Goal: Information Seeking & Learning: Check status

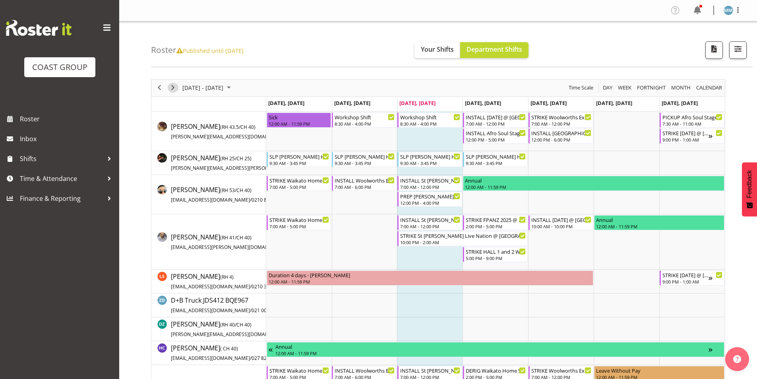
click at [176, 91] on span "Next" at bounding box center [173, 88] width 10 height 10
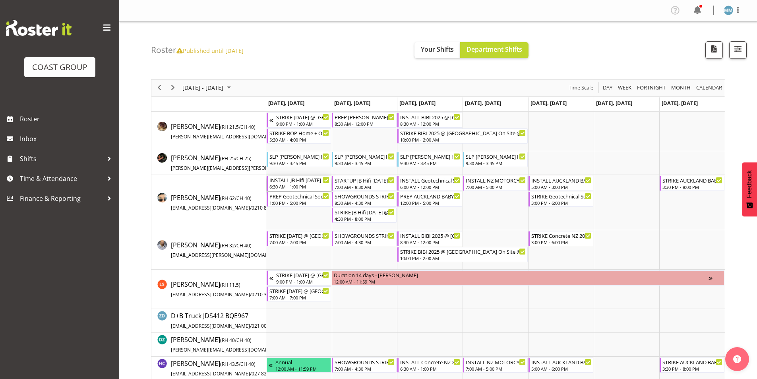
click at [312, 181] on div "INSTALL JB Hifi [DATE] @ Due Drop Events Centre On Site @ 0700" at bounding box center [299, 180] width 60 height 8
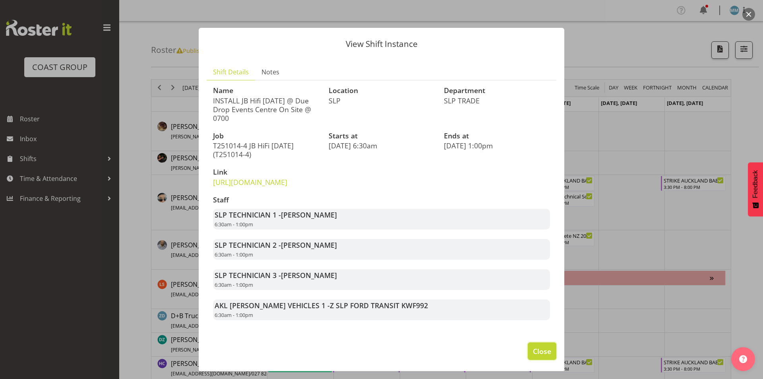
click at [545, 360] on button "Close" at bounding box center [542, 350] width 29 height 17
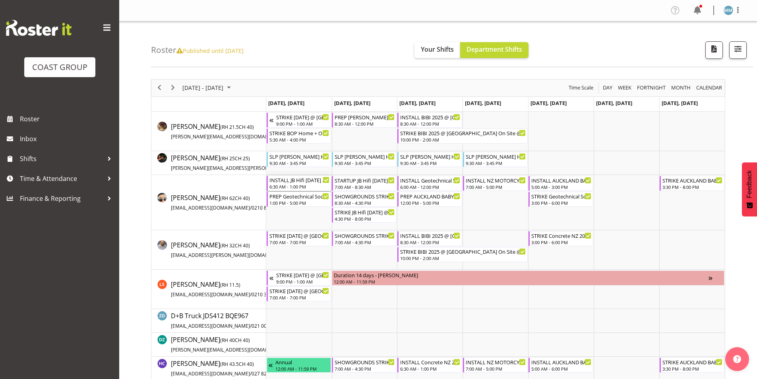
click at [297, 182] on div "INSTALL JB Hifi [DATE] @ Due Drop Events Centre On Site @ 0700" at bounding box center [299, 180] width 60 height 8
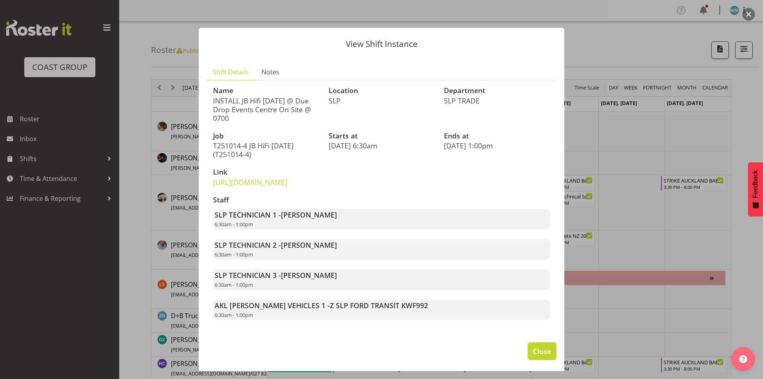
click at [534, 356] on span "Close" at bounding box center [542, 351] width 18 height 10
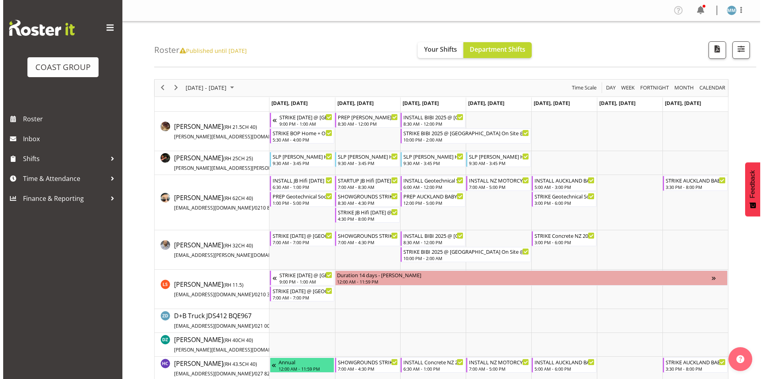
scroll to position [16, 0]
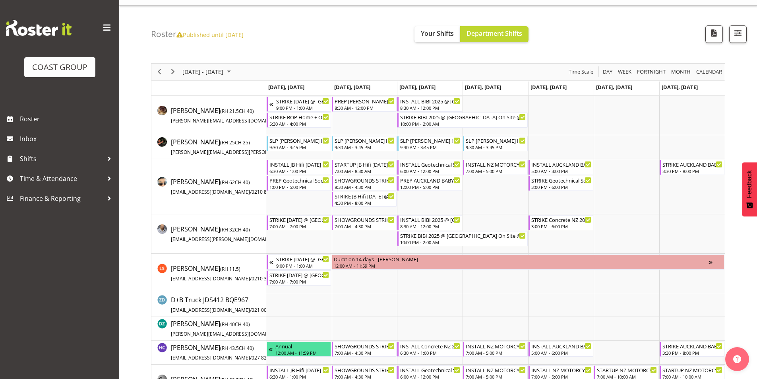
click at [482, 72] on div "[DATE] - [DATE] [DATE] Day Week Fortnight Month calendar Month Agenda Time Scale" at bounding box center [437, 72] width 573 height 17
click at [418, 65] on div "[DATE] - [DATE] [DATE] Day Week Fortnight Month calendar Month Agenda Time Scale" at bounding box center [437, 72] width 573 height 17
click at [392, 75] on div "[DATE] - [DATE] [DATE] Day Week Fortnight Month calendar Month Agenda Time Scale" at bounding box center [437, 72] width 573 height 17
click at [305, 184] on div "PREP Geotechnical Society Symposium 2025 @ The Workshop 1:00 PM - 5:00 PM" at bounding box center [299, 183] width 60 height 15
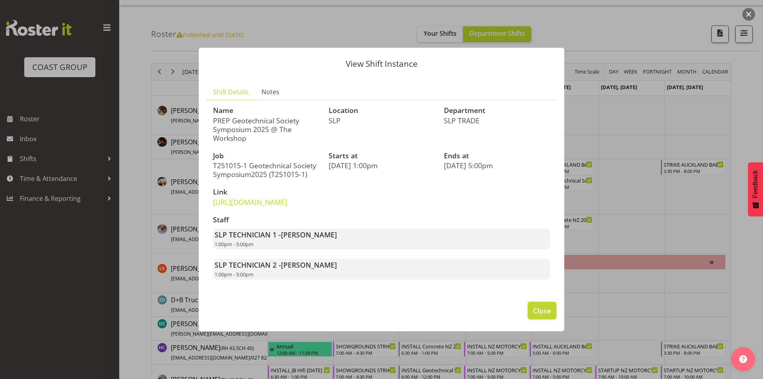
click at [540, 315] on span "Close" at bounding box center [542, 310] width 18 height 10
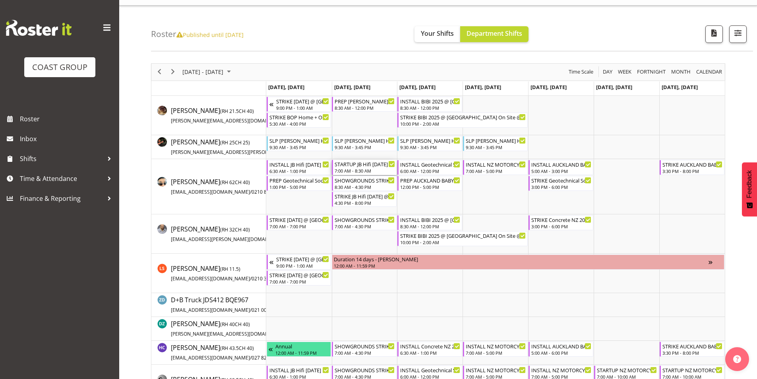
click at [375, 170] on div "7:00 AM - 8:30 AM" at bounding box center [365, 170] width 60 height 6
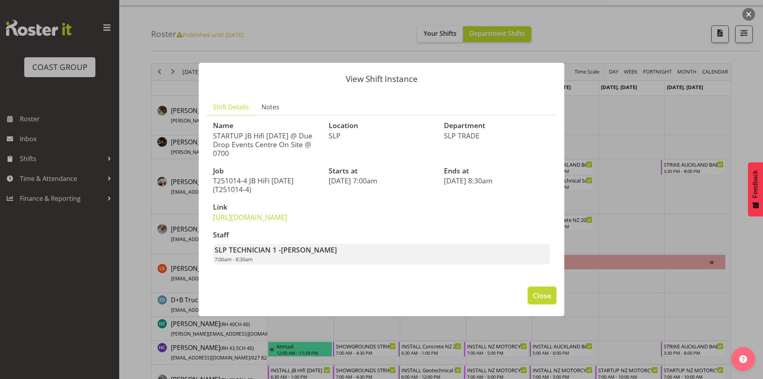
click at [538, 300] on span "Close" at bounding box center [542, 295] width 18 height 10
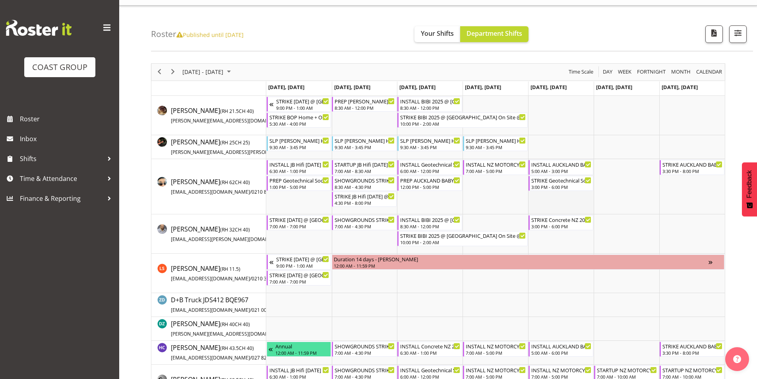
click at [534, 194] on td "Timeline Week of October 15, 2025" at bounding box center [561, 186] width 66 height 55
click at [454, 205] on td "Timeline Week of October 15, 2025" at bounding box center [430, 186] width 66 height 55
click at [352, 179] on div "SHOWGROUNDS STRIKE OF EVERYTHING EXTRA NOT NEEDED" at bounding box center [365, 180] width 60 height 8
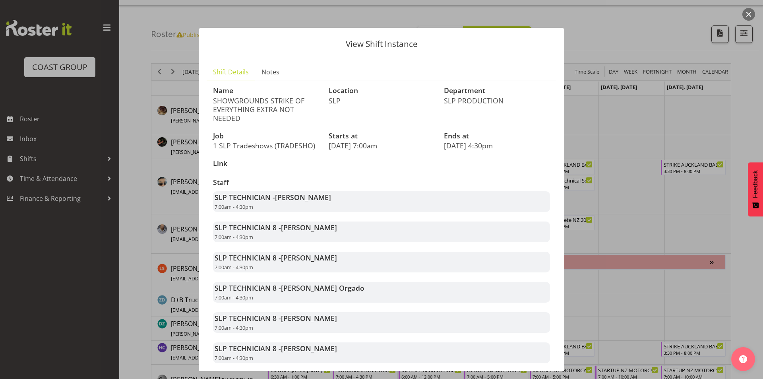
drag, startPoint x: 573, startPoint y: 280, endPoint x: 571, endPoint y: 325, distance: 44.6
click at [571, 325] on div "View Shift Instance Shift Details Notes Name SHOWGROUNDS STRIKE OF EVERYTHING E…" at bounding box center [381, 189] width 763 height 379
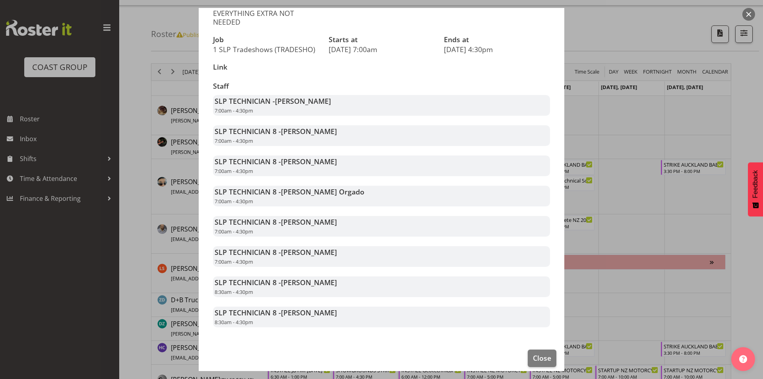
scroll to position [104, 0]
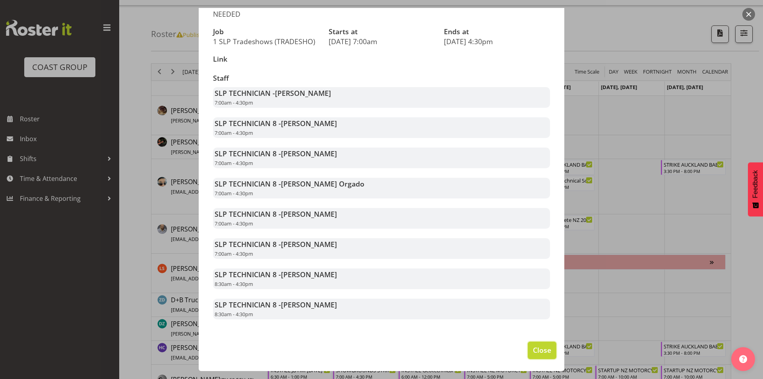
click at [542, 352] on span "Close" at bounding box center [542, 349] width 18 height 10
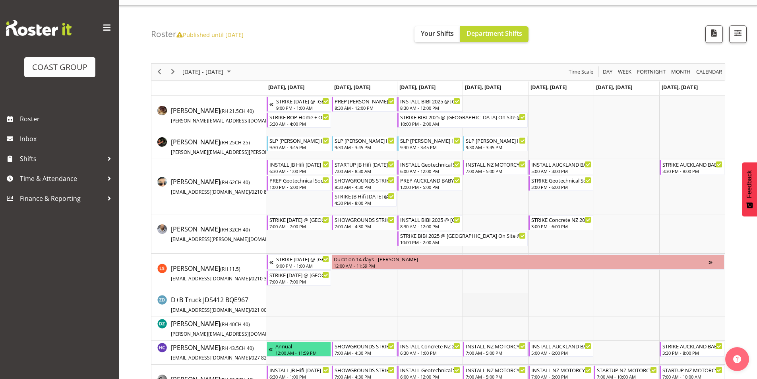
click at [482, 305] on td "Timeline Week of October 15, 2025" at bounding box center [495, 305] width 66 height 24
click at [174, 68] on span "Next" at bounding box center [173, 72] width 10 height 10
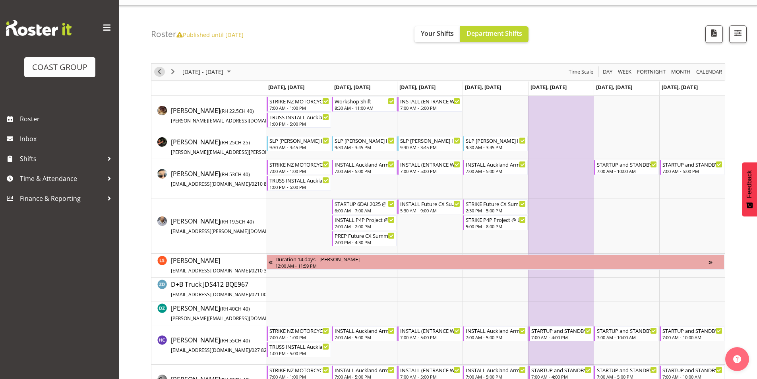
click at [161, 74] on span "Previous" at bounding box center [160, 72] width 10 height 10
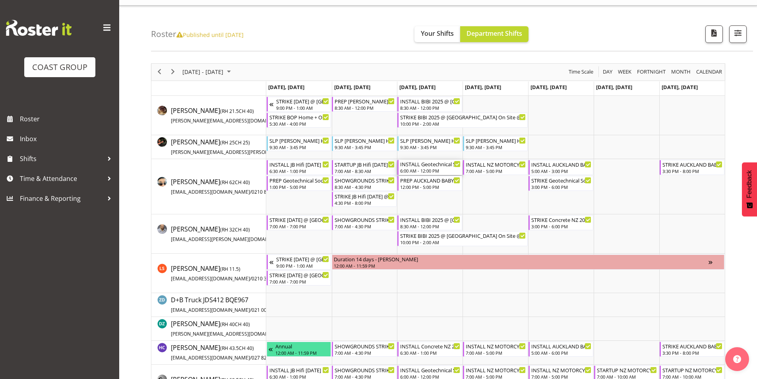
click at [434, 166] on div "INSTALL Geotechnical Society Symposium 2025 @ [GEOGRAPHIC_DATA] On Site @ 0700" at bounding box center [430, 164] width 60 height 8
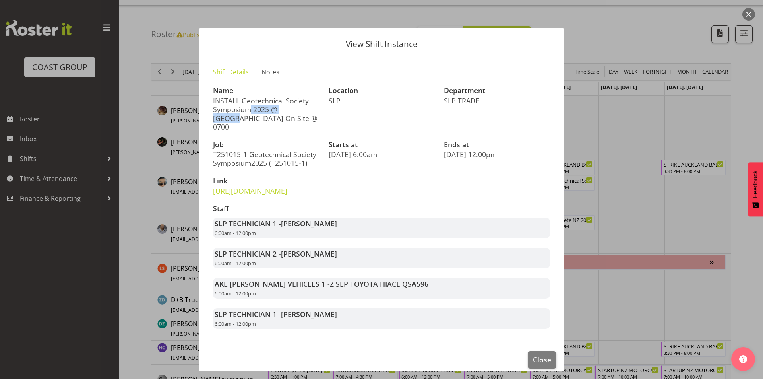
drag, startPoint x: 244, startPoint y: 102, endPoint x: 295, endPoint y: 105, distance: 50.9
click at [295, 105] on p "INSTALL Geotechnical Society Symposium 2025 @ [GEOGRAPHIC_DATA] On Site @ 0700" at bounding box center [266, 113] width 106 height 35
drag, startPoint x: 295, startPoint y: 105, endPoint x: 256, endPoint y: 104, distance: 38.9
click at [294, 105] on p "INSTALL Geotechnical Society Symposium 2025 @ [GEOGRAPHIC_DATA] On Site @ 0700" at bounding box center [266, 113] width 106 height 35
click at [220, 103] on p "INSTALL Geotechnical Society Symposium 2025 @ [GEOGRAPHIC_DATA] On Site @ 0700" at bounding box center [266, 113] width 106 height 35
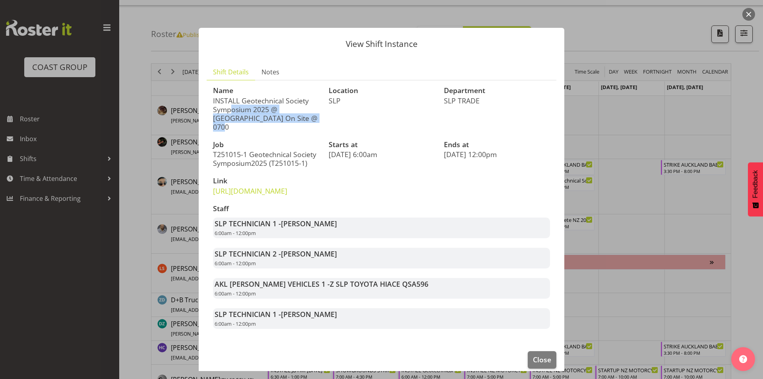
drag, startPoint x: 228, startPoint y: 102, endPoint x: 291, endPoint y: 111, distance: 63.4
click at [291, 111] on p "INSTALL Geotechnical Society Symposium 2025 @ [GEOGRAPHIC_DATA] On Site @ 0700" at bounding box center [266, 113] width 106 height 35
drag, startPoint x: 253, startPoint y: 111, endPoint x: 292, endPoint y: 112, distance: 39.8
click at [292, 112] on p "INSTALL Geotechnical Society Symposium 2025 @ [GEOGRAPHIC_DATA] On Site @ 0700" at bounding box center [266, 113] width 106 height 35
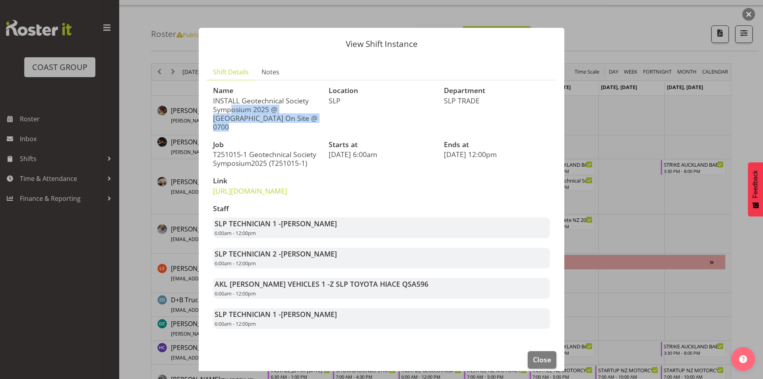
click at [292, 112] on p "INSTALL Geotechnical Society Symposium 2025 @ [GEOGRAPHIC_DATA] On Site @ 0700" at bounding box center [266, 113] width 106 height 35
click at [281, 189] on link "[URL][DOMAIN_NAME]" at bounding box center [250, 191] width 74 height 10
click at [540, 363] on span "Close" at bounding box center [542, 359] width 18 height 10
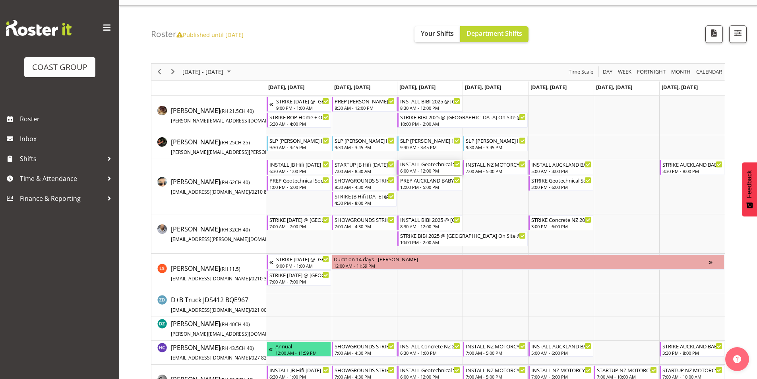
click at [443, 168] on div "6:00 AM - 12:00 PM" at bounding box center [430, 170] width 60 height 6
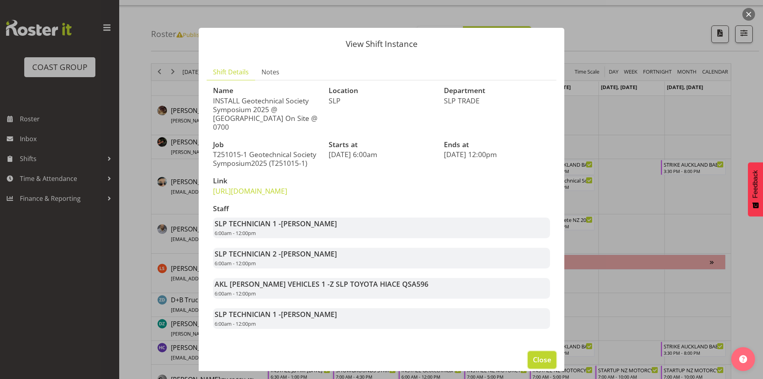
click at [533, 363] on span "Close" at bounding box center [542, 359] width 18 height 10
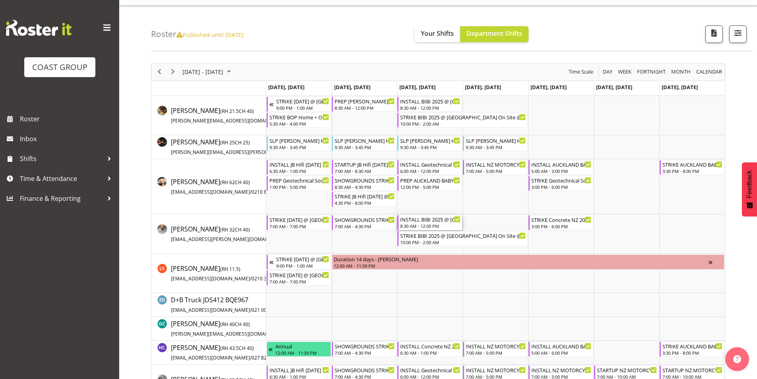
click at [433, 222] on div "INSTALL BIBI 2025 @ [GEOGRAPHIC_DATA] On Site @ TBC 8:30 AM - 12:00 PM" at bounding box center [430, 222] width 60 height 15
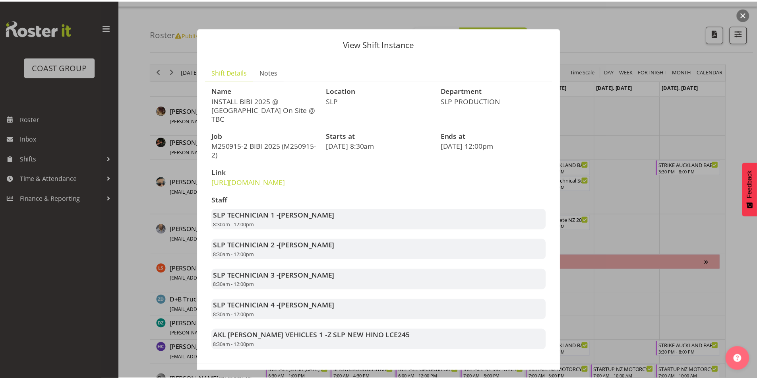
scroll to position [40, 0]
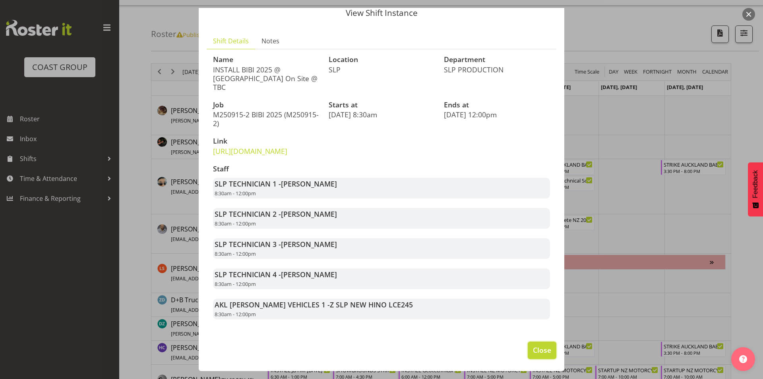
click at [537, 350] on span "Close" at bounding box center [542, 349] width 18 height 10
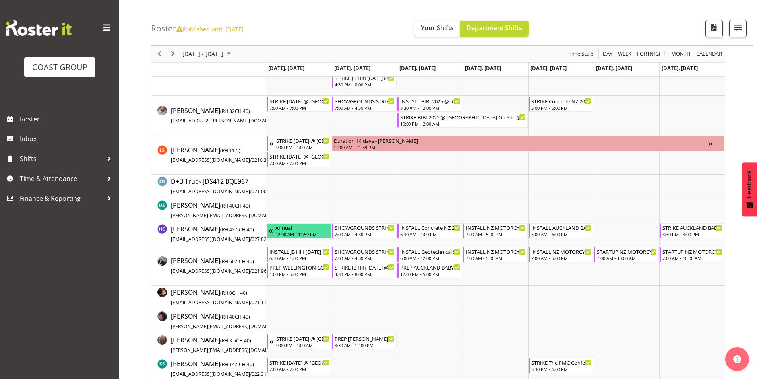
scroll to position [329, 0]
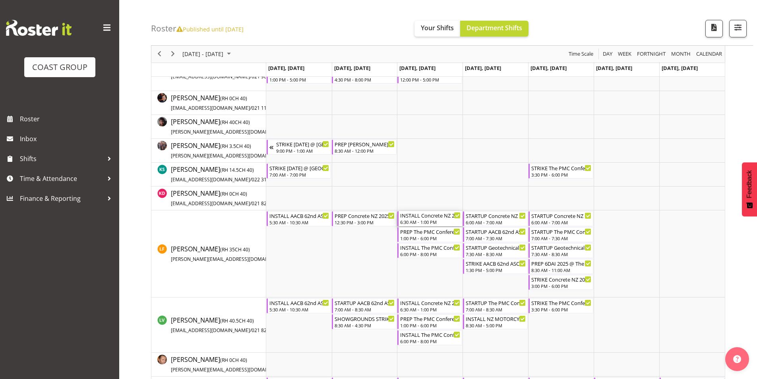
click at [437, 213] on div "INSTALL Concrete NZ 2025 @ Viaduct Events Center On Site @ 0700" at bounding box center [430, 215] width 60 height 8
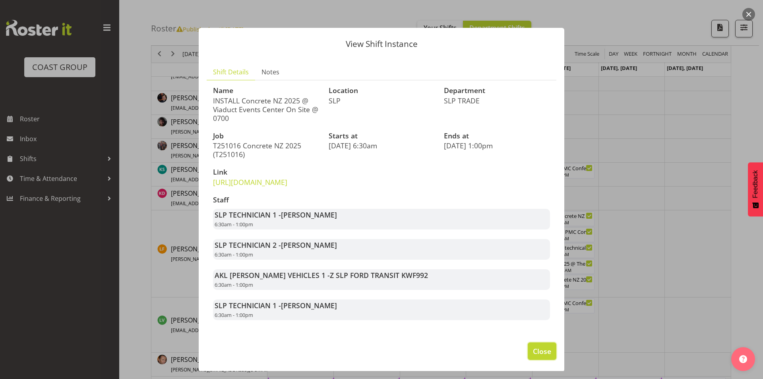
click at [533, 356] on span "Close" at bounding box center [542, 351] width 18 height 10
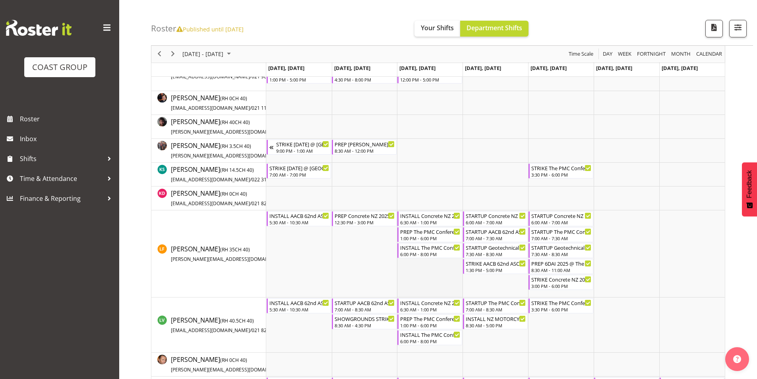
click at [458, 278] on td "Timeline Week of October 15, 2025" at bounding box center [430, 253] width 66 height 87
click at [512, 194] on td "Timeline Week of October 15, 2025" at bounding box center [495, 198] width 66 height 24
click at [443, 319] on div "PREP The PMC Conference 2025 @ The Pullman On SIte @ 1830" at bounding box center [430, 318] width 60 height 8
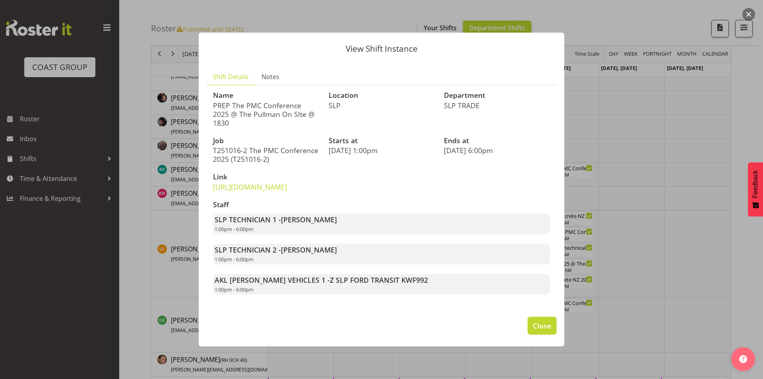
click at [538, 329] on span "Close" at bounding box center [542, 325] width 18 height 10
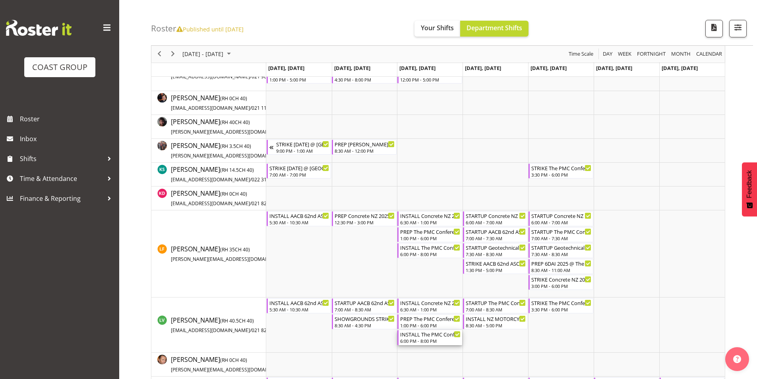
click at [424, 339] on div "6:00 PM - 8:00 PM" at bounding box center [430, 340] width 60 height 6
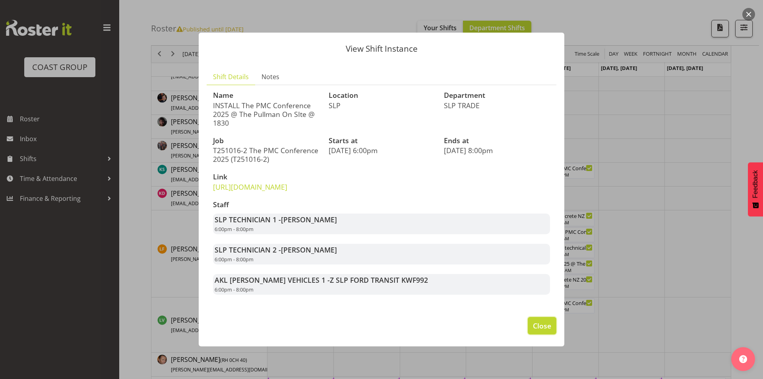
click at [539, 332] on button "Close" at bounding box center [542, 325] width 29 height 17
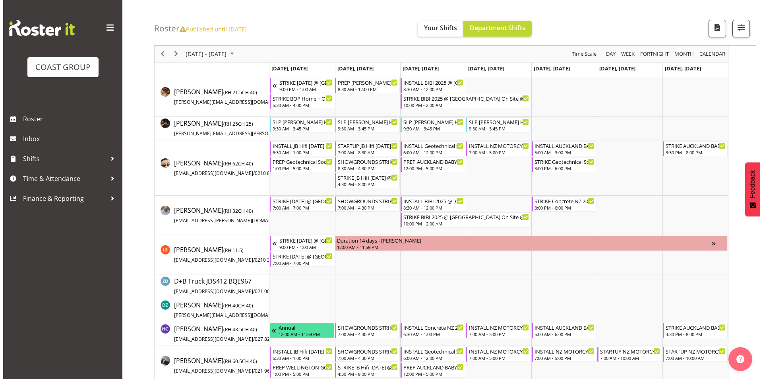
scroll to position [39, 0]
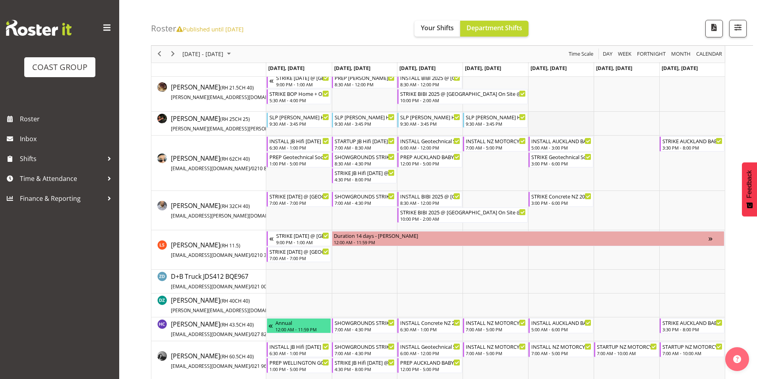
click at [580, 112] on td "Timeline Week of October 15, 2025" at bounding box center [561, 124] width 66 height 24
click at [570, 158] on div "STRIKE Geotechnical Society Symposium 2025 @ [GEOGRAPHIC_DATA] On Site @ TBC" at bounding box center [561, 156] width 60 height 8
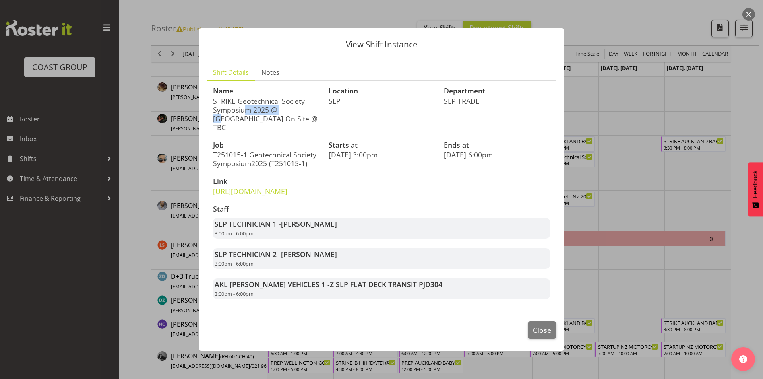
drag, startPoint x: 238, startPoint y: 103, endPoint x: 276, endPoint y: 102, distance: 38.2
click at [276, 102] on p "STRIKE Geotechnical Society Symposium 2025 @ [GEOGRAPHIC_DATA] On Site @ TBC" at bounding box center [266, 114] width 106 height 35
drag, startPoint x: 246, startPoint y: 104, endPoint x: 298, endPoint y: 105, distance: 52.9
click at [298, 105] on p "STRIKE Geotechnical Society Symposium 2025 @ [GEOGRAPHIC_DATA] On Site @ TBC" at bounding box center [266, 114] width 106 height 35
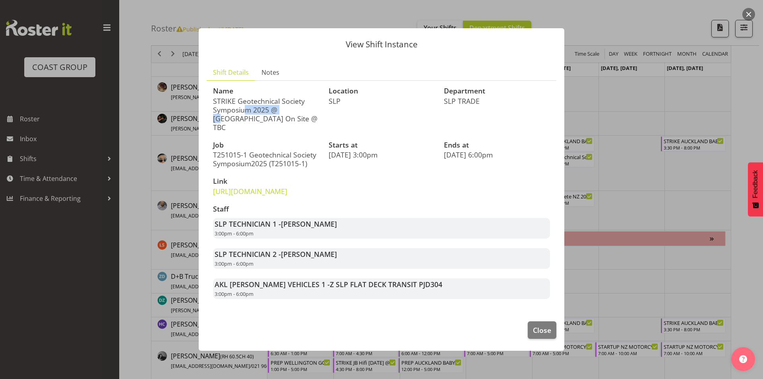
click at [298, 105] on p "STRIKE Geotechnical Society Symposium 2025 @ [GEOGRAPHIC_DATA] On Site @ TBC" at bounding box center [266, 114] width 106 height 35
click at [553, 339] on button "Close" at bounding box center [542, 329] width 29 height 17
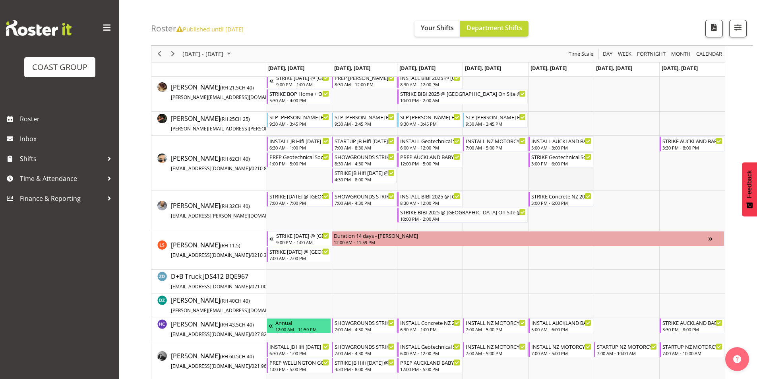
click at [581, 179] on td "Timeline Week of October 15, 2025" at bounding box center [561, 162] width 66 height 55
click at [579, 144] on div "INSTALL AUCKLAND BABY EXPO 2025 @ Event Finder Stadium On Site @ 0600 5:00 AM -…" at bounding box center [561, 143] width 60 height 15
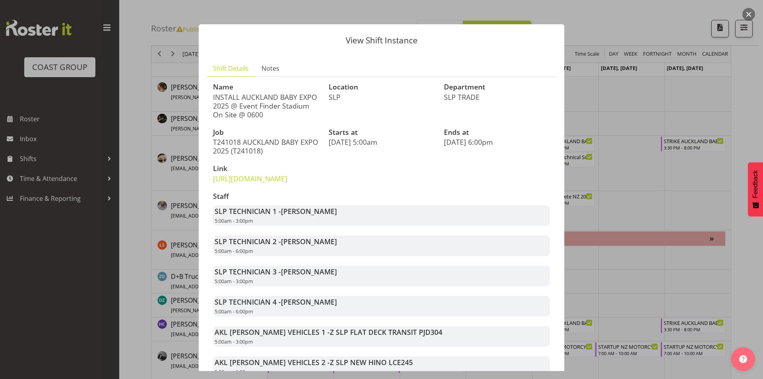
scroll to position [79, 0]
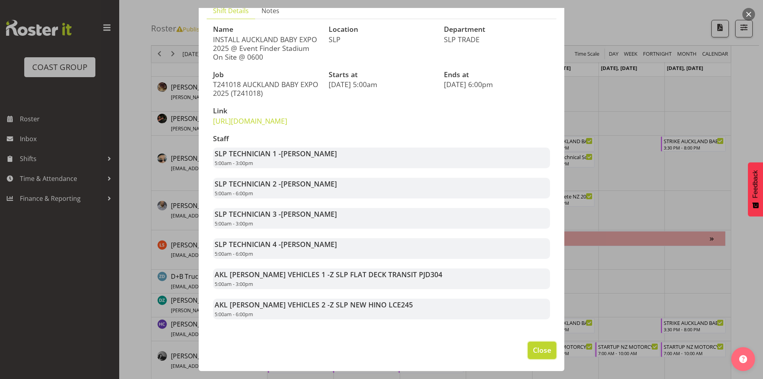
click at [542, 352] on span "Close" at bounding box center [542, 349] width 18 height 10
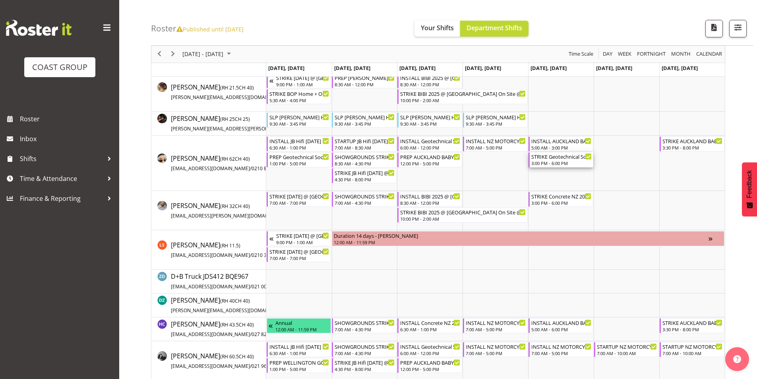
click at [554, 157] on div "STRIKE Geotechnical Society Symposium 2025 @ [GEOGRAPHIC_DATA] On Site @ TBC" at bounding box center [561, 156] width 60 height 8
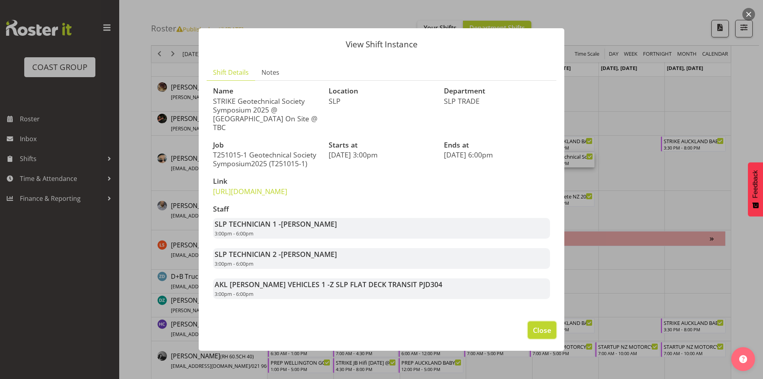
click at [546, 335] on span "Close" at bounding box center [542, 330] width 18 height 10
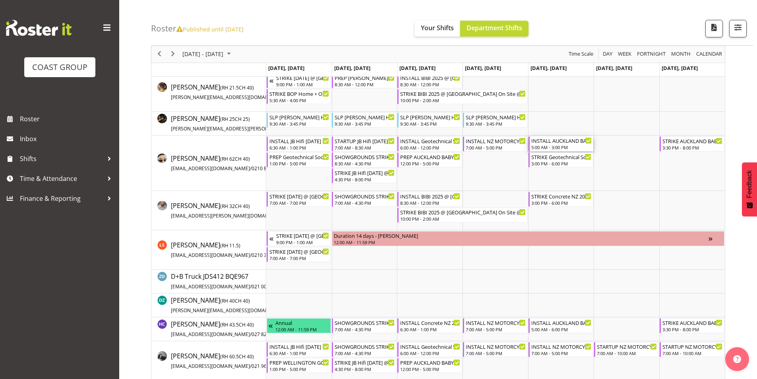
click at [551, 139] on div "INSTALL AUCKLAND BABY EXPO 2025 @ Event Finder Stadium On Site @ 0600" at bounding box center [561, 140] width 60 height 8
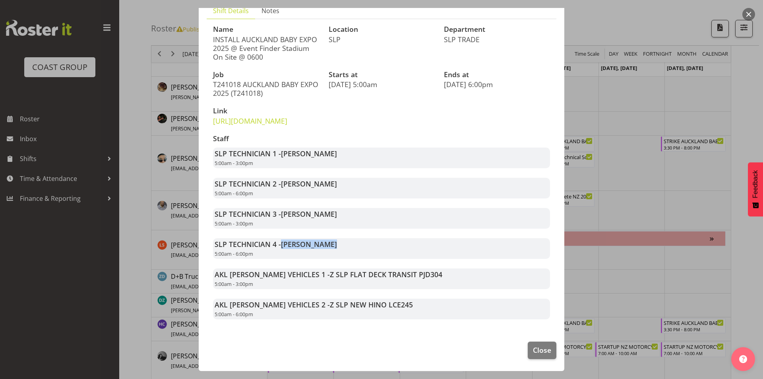
drag, startPoint x: 284, startPoint y: 244, endPoint x: 338, endPoint y: 244, distance: 54.0
click at [338, 244] on div "SLP TECHNICIAN 4 - [PERSON_NAME] 5:00am - 6:00pm" at bounding box center [381, 248] width 337 height 21
click at [536, 352] on span "Close" at bounding box center [542, 349] width 18 height 10
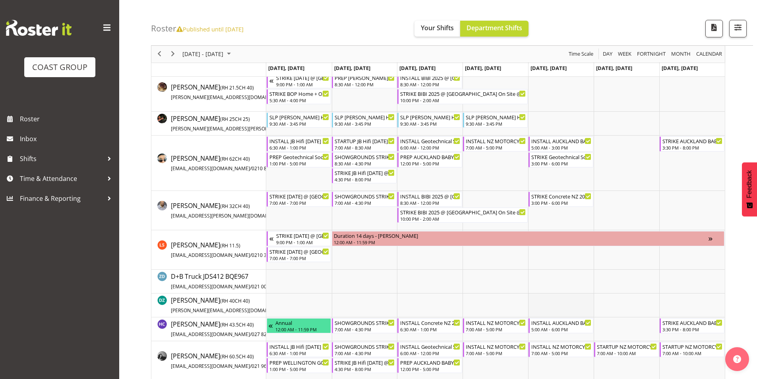
click at [540, 307] on td "Timeline Week of October 15, 2025" at bounding box center [561, 305] width 66 height 24
click at [550, 329] on div "5:00 AM - 6:00 PM" at bounding box center [561, 328] width 60 height 6
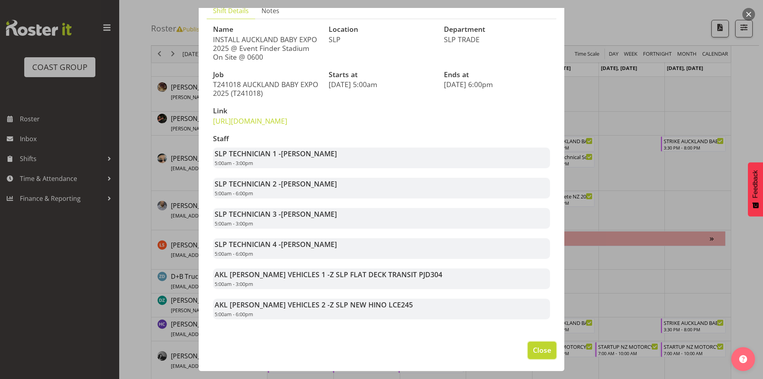
click at [534, 342] on button "Close" at bounding box center [542, 349] width 29 height 17
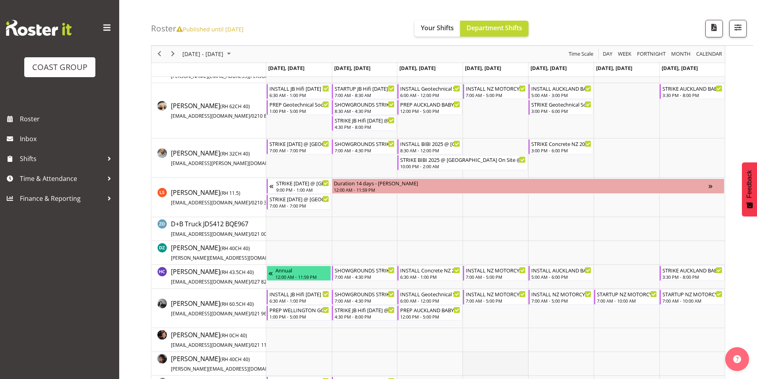
scroll to position [79, 0]
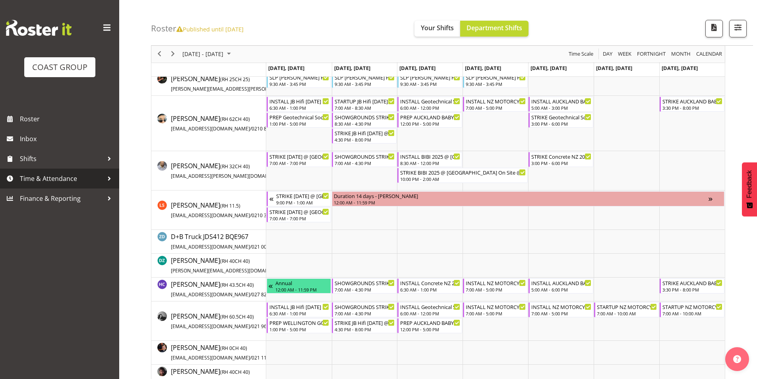
click at [58, 179] on span "Time & Attendance" at bounding box center [61, 178] width 83 height 12
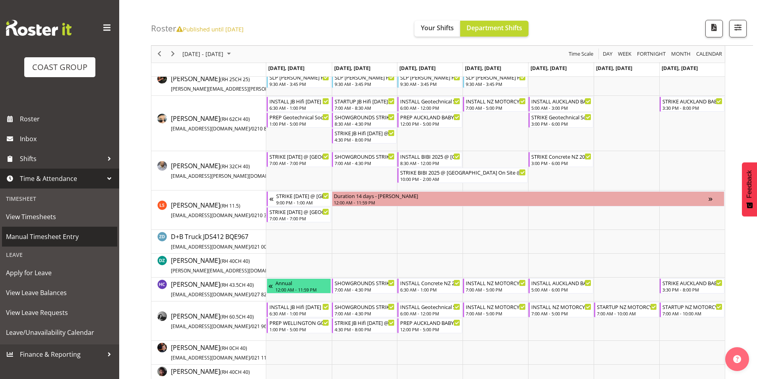
click at [57, 235] on span "Manual Timesheet Entry" at bounding box center [59, 236] width 107 height 12
